Goal: Task Accomplishment & Management: Manage account settings

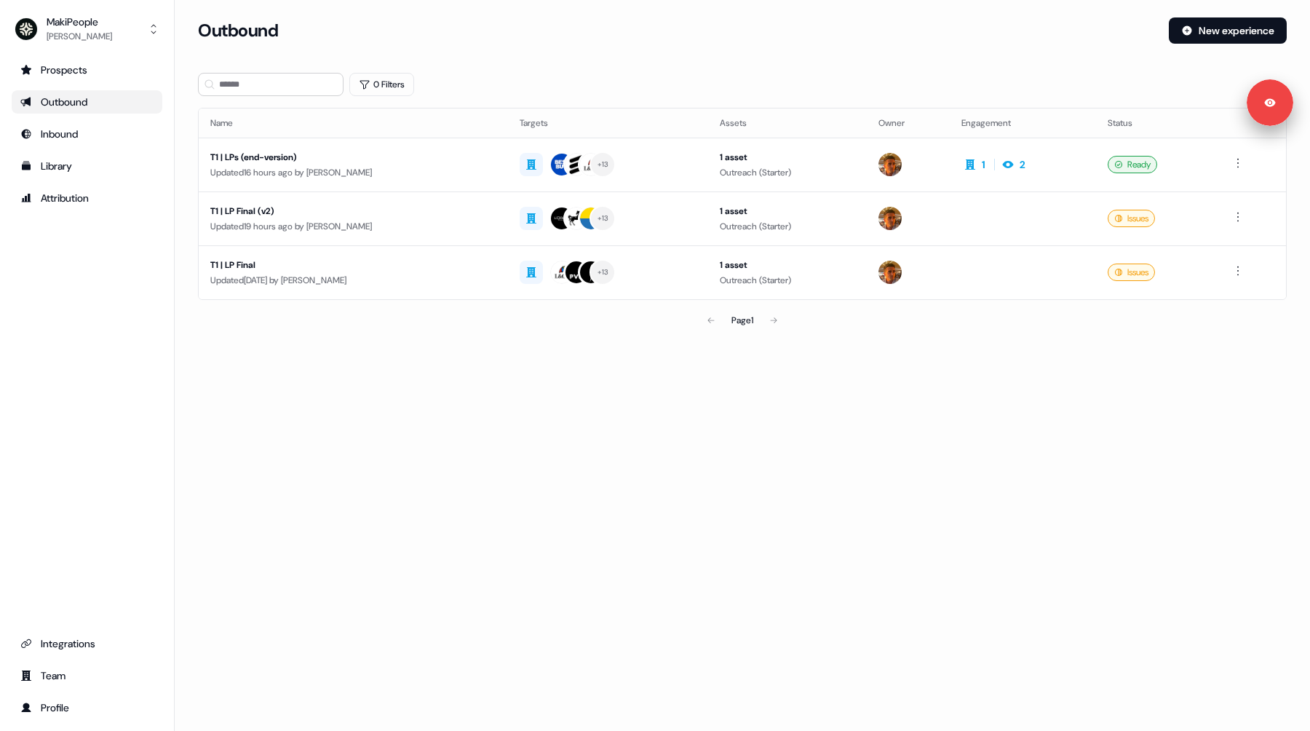
click at [76, 47] on div "MakiPeople [PERSON_NAME] Prospects Outbound Inbound Library Attribution Integra…" at bounding box center [87, 365] width 175 height 731
click at [103, 29] on div "[PERSON_NAME]" at bounding box center [79, 36] width 65 height 15
click at [91, 66] on div "Help documentation" at bounding box center [86, 68] width 138 height 26
click at [79, 29] on div "[PERSON_NAME]" at bounding box center [79, 36] width 65 height 15
click at [76, 118] on div "Logout" at bounding box center [86, 121] width 138 height 26
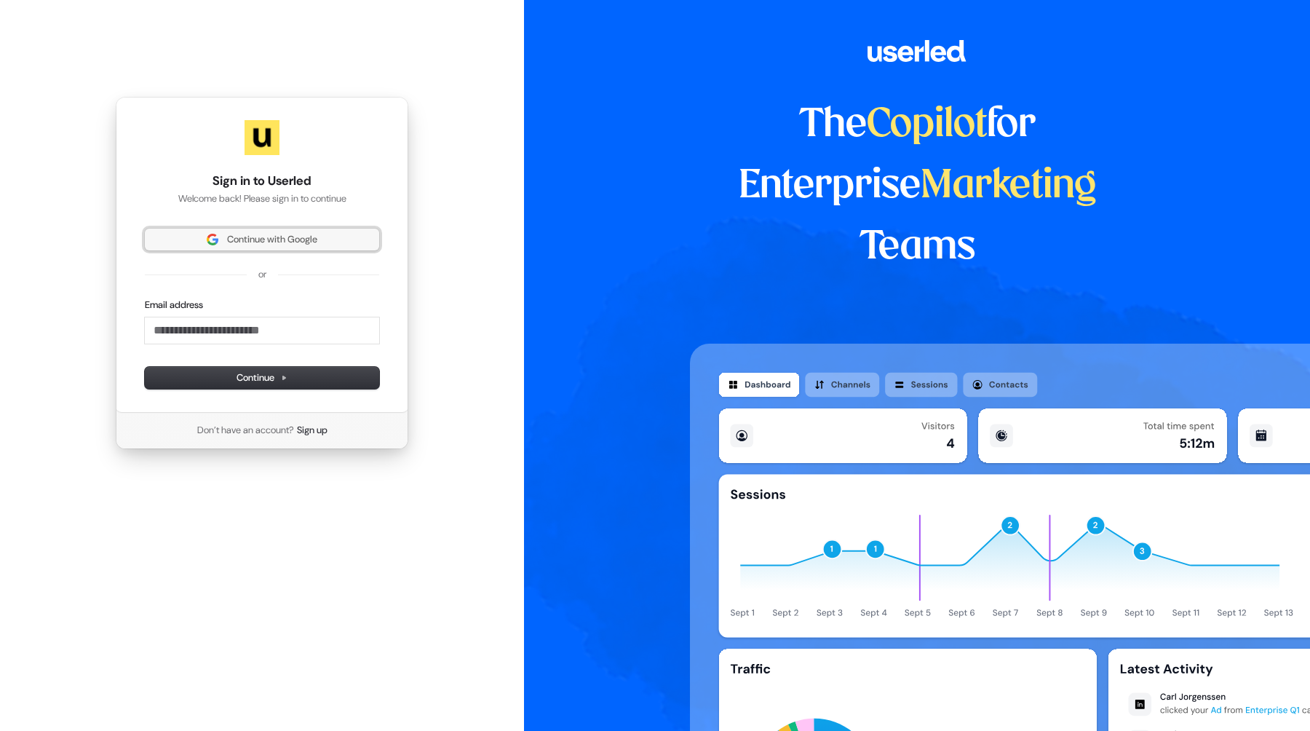
click at [259, 239] on span "Continue with Google" at bounding box center [272, 239] width 90 height 13
